Goal: Task Accomplishment & Management: Manage account settings

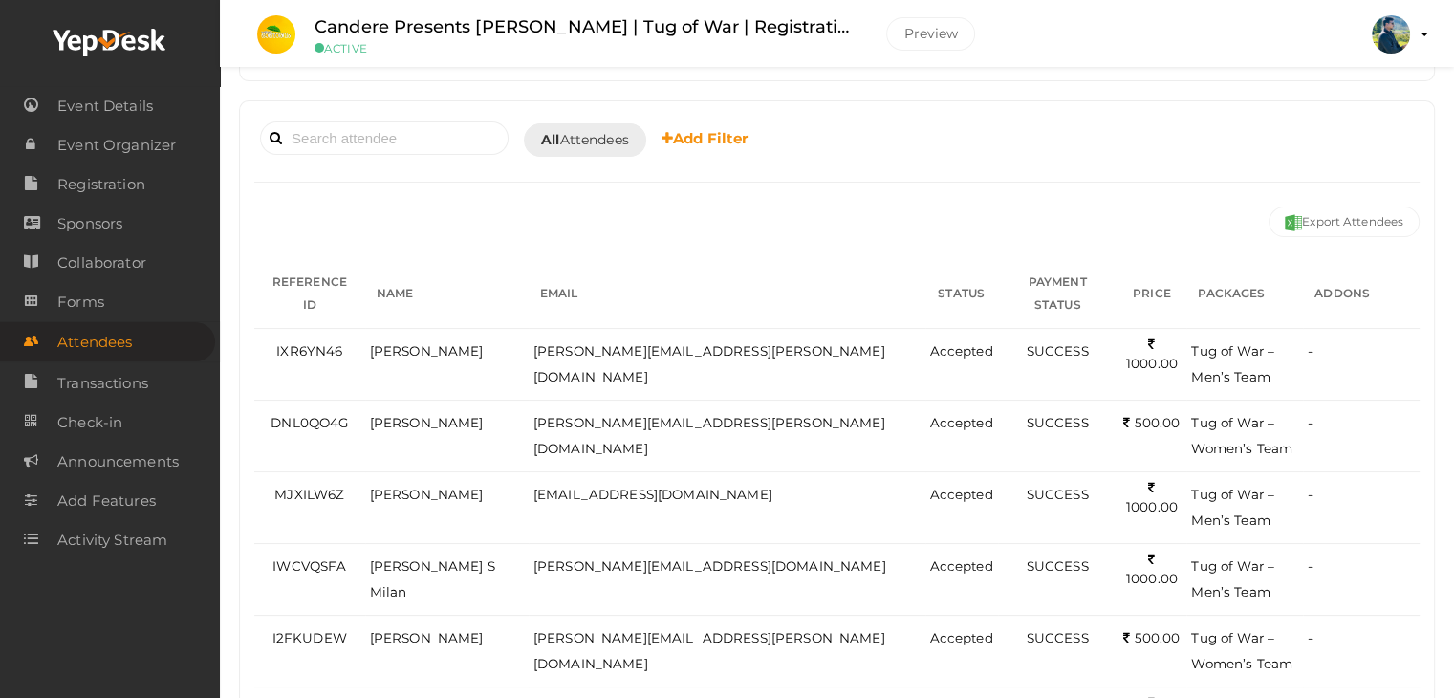
scroll to position [191, 0]
